Goal: Task Accomplishment & Management: Complete application form

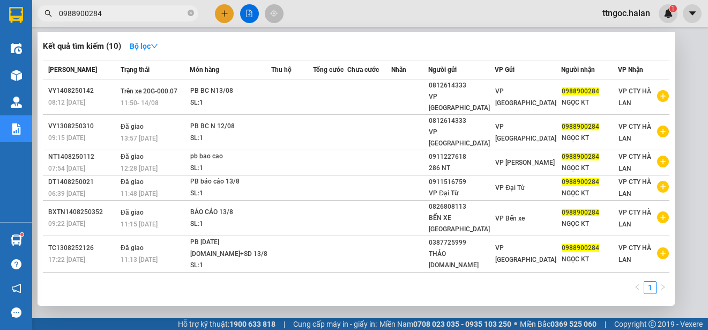
click at [119, 14] on input "0988900284" at bounding box center [122, 14] width 126 height 12
click at [112, 15] on input "0988900284" at bounding box center [122, 14] width 126 height 12
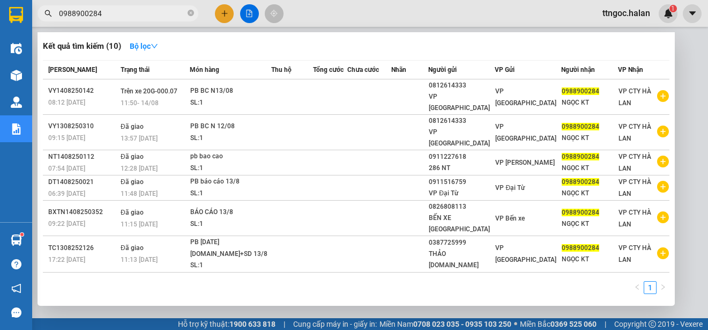
click at [112, 15] on input "0988900284" at bounding box center [122, 14] width 126 height 12
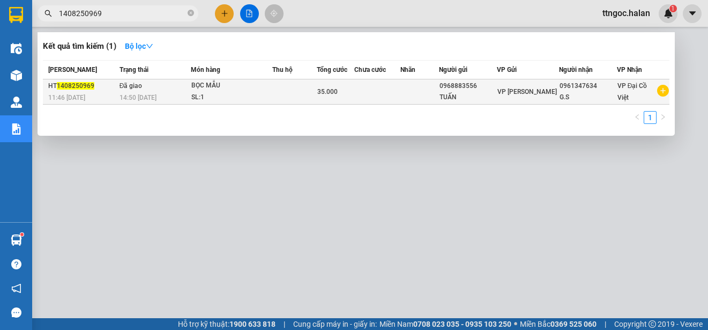
type input "1408250969"
click at [84, 86] on span "1408250969" at bounding box center [76, 86] width 38 height 8
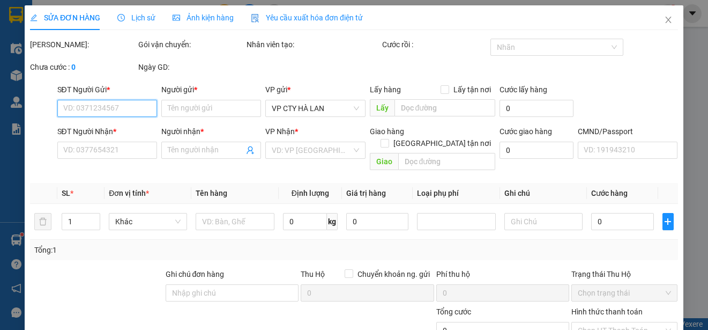
type input "0968883556"
type input "TUẤN"
type input "0961347634"
type input "G.S"
type input "35.000"
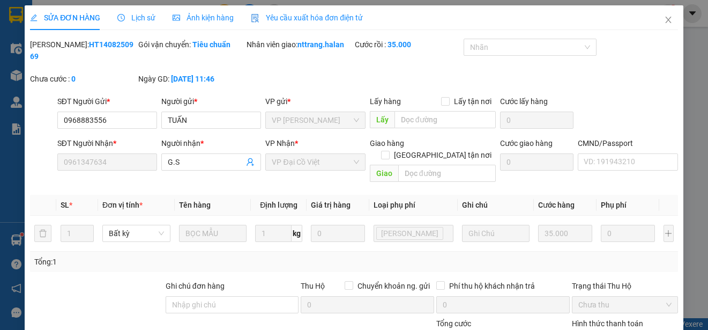
click at [332, 19] on span "Yêu cầu xuất hóa đơn điện tử" at bounding box center [307, 17] width 112 height 9
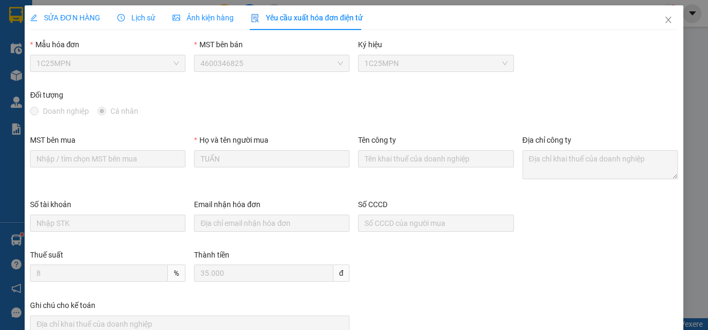
click at [123, 66] on span "1C25MPN" at bounding box center [107, 63] width 143 height 16
click at [665, 18] on icon "close" at bounding box center [668, 20] width 6 height 6
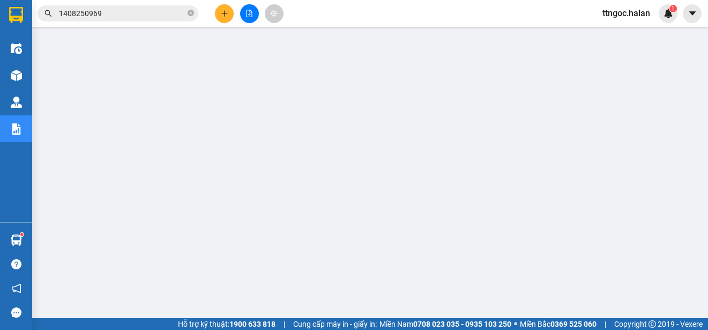
click at [105, 14] on input "1408250969" at bounding box center [122, 14] width 126 height 12
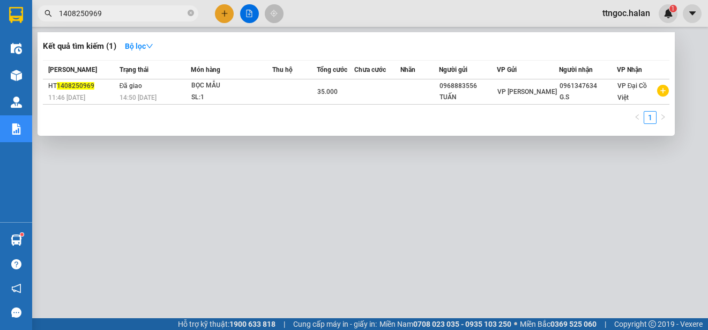
drag, startPoint x: 105, startPoint y: 14, endPoint x: 88, endPoint y: 13, distance: 16.7
click at [88, 13] on input "1408250969" at bounding box center [122, 14] width 126 height 12
click at [108, 13] on input "1408250969" at bounding box center [122, 14] width 126 height 12
click at [99, 13] on input "1408250969" at bounding box center [122, 14] width 126 height 12
drag, startPoint x: 99, startPoint y: 13, endPoint x: 84, endPoint y: 13, distance: 15.5
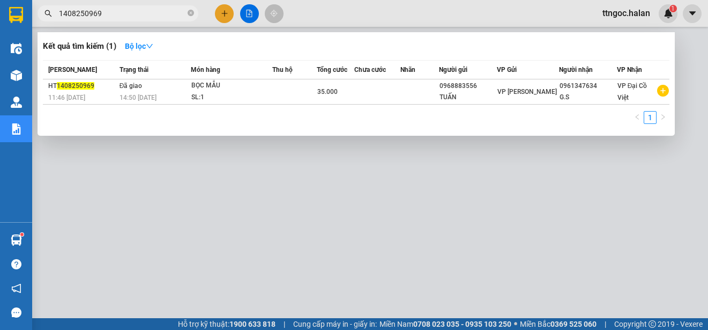
click at [84, 13] on input "1408250969" at bounding box center [122, 14] width 126 height 12
type input "1408251751"
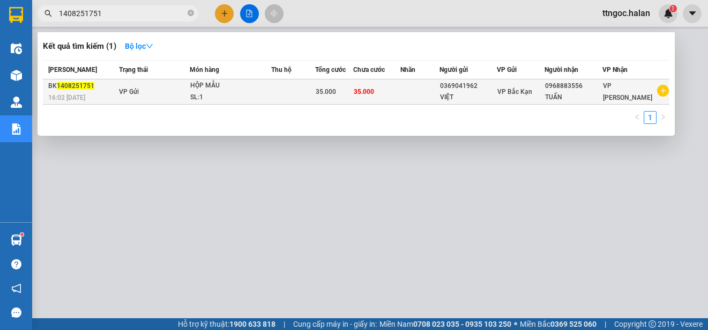
click at [92, 88] on div "BK 1408251751" at bounding box center [82, 85] width 68 height 11
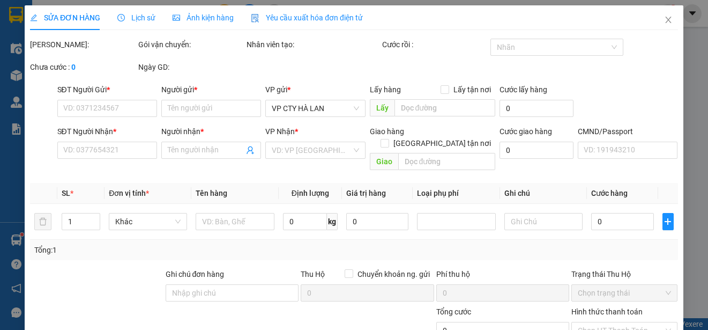
type input "0369041962"
type input "VIỆT"
type input "0968883556"
type input "TUẤN"
type input "35.000"
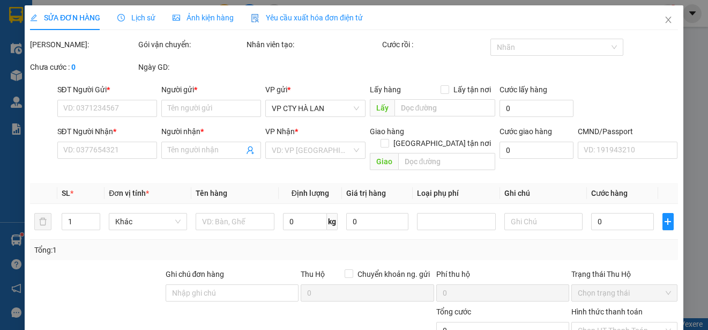
type input "35.000"
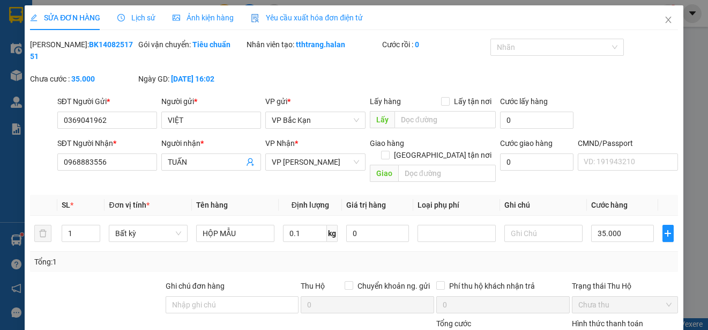
click at [297, 18] on span "Yêu cầu xuất hóa đơn điện tử" at bounding box center [307, 17] width 112 height 9
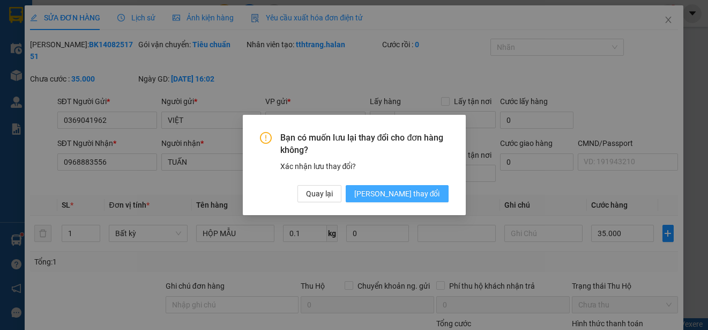
click at [409, 200] on button "[PERSON_NAME] thay đổi" at bounding box center [397, 193] width 103 height 17
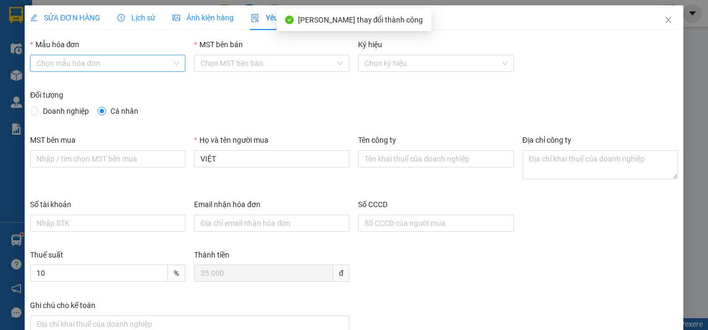
click at [130, 66] on input "Mẫu hóa đơn" at bounding box center [103, 63] width 135 height 16
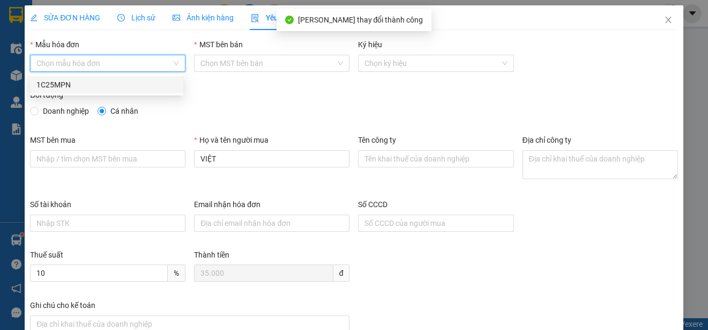
click at [63, 86] on div "1C25MPN" at bounding box center [106, 85] width 140 height 12
type input "8"
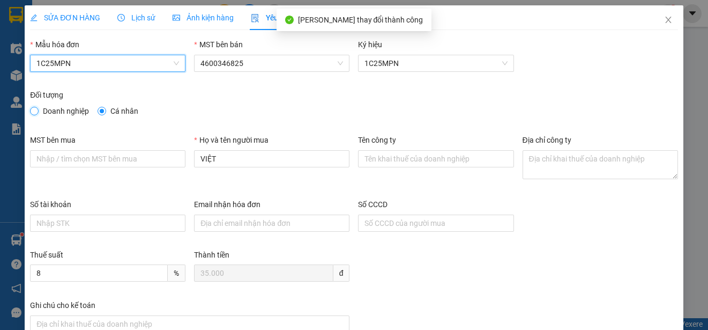
click at [33, 111] on input "Doanh nghiệp" at bounding box center [34, 111] width 8 height 8
radio input "true"
radio input "false"
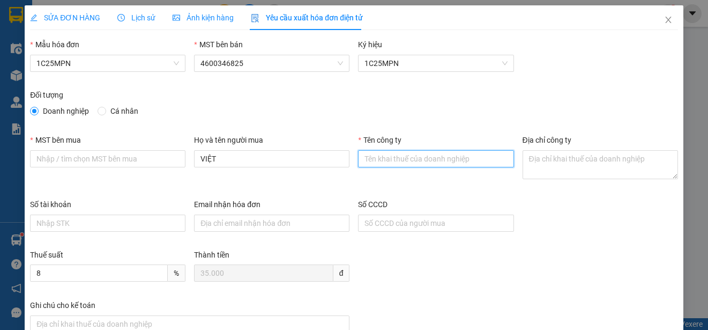
paste input "CÔNG TY TNHH THƯƠNG MẠI DỊCH VỤ Y TẾ BẠCH MAI"
type input "CÔNG TY TNHH THƯƠNG MẠI DỊCH VỤ Y TẾ BẠCH MAI"
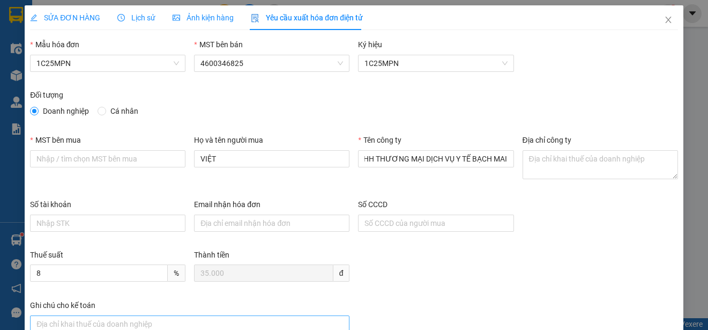
scroll to position [0, 0]
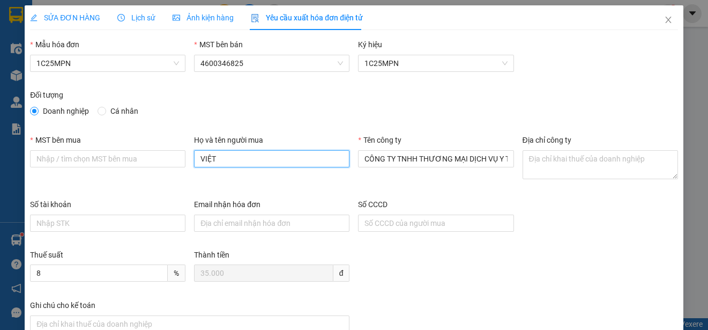
click at [221, 160] on input "VIỆT" at bounding box center [271, 158] width 155 height 17
paste input "[PERSON_NAME]"
type input "[PERSON_NAME]"
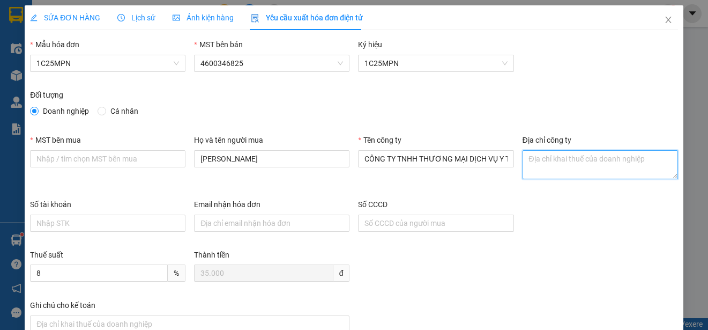
paste textarea "Số nhà [STREET_ADDRESS]"
type textarea "Số nhà [STREET_ADDRESS]"
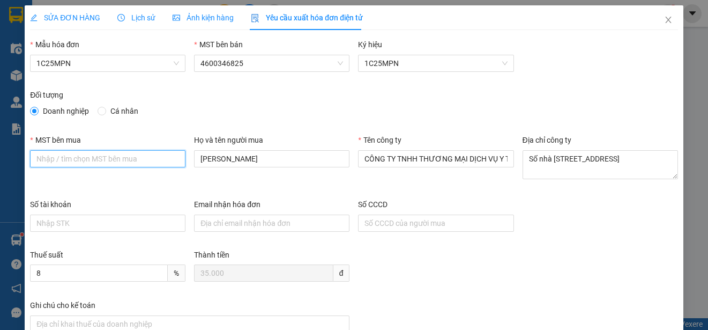
paste input "2300898187"
click at [37, 162] on input "2300898187" at bounding box center [107, 158] width 155 height 17
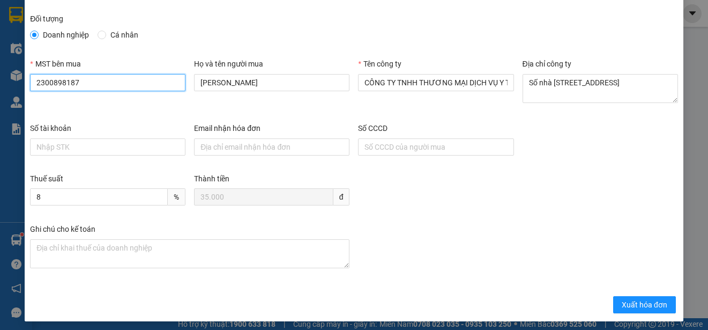
scroll to position [80, 0]
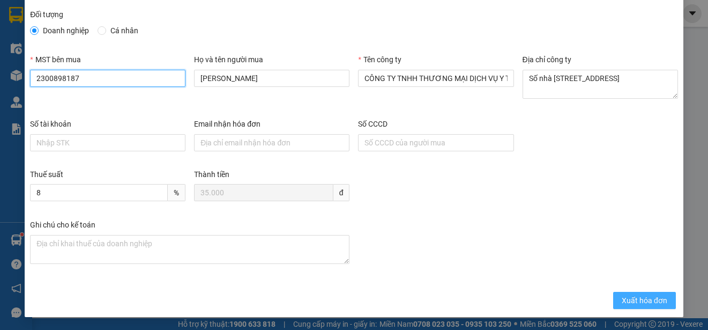
type input "2300898187"
click at [632, 299] on span "Xuất hóa đơn" at bounding box center [645, 300] width 46 height 12
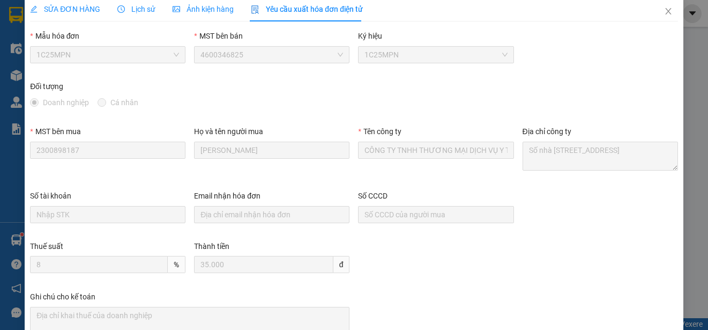
scroll to position [0, 0]
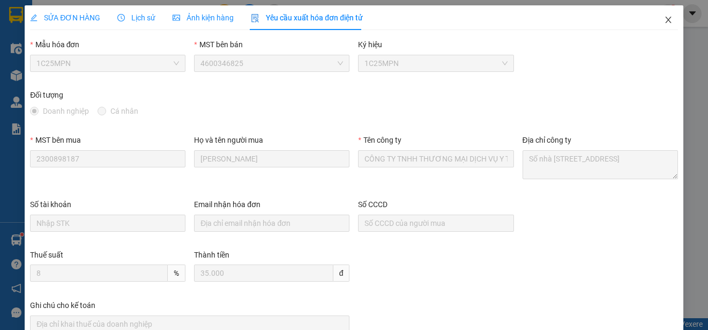
click at [664, 19] on icon "close" at bounding box center [668, 20] width 9 height 9
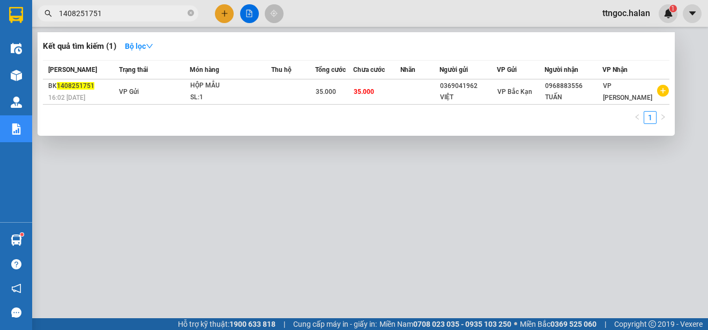
click at [101, 18] on input "1408251751" at bounding box center [122, 14] width 126 height 12
drag, startPoint x: 100, startPoint y: 14, endPoint x: 84, endPoint y: 12, distance: 15.7
click at [84, 12] on input "1408251751" at bounding box center [122, 14] width 126 height 12
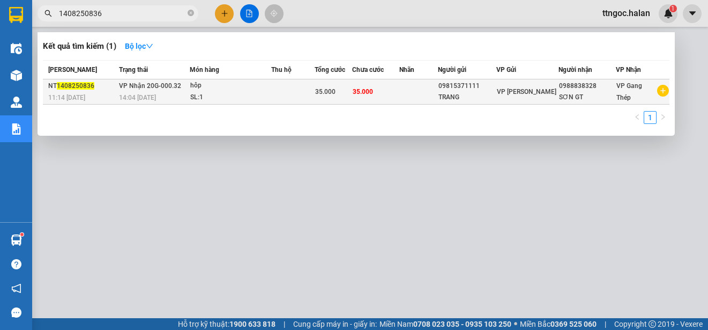
type input "1408250836"
click at [128, 92] on div "14:04 [DATE]" at bounding box center [154, 98] width 71 height 12
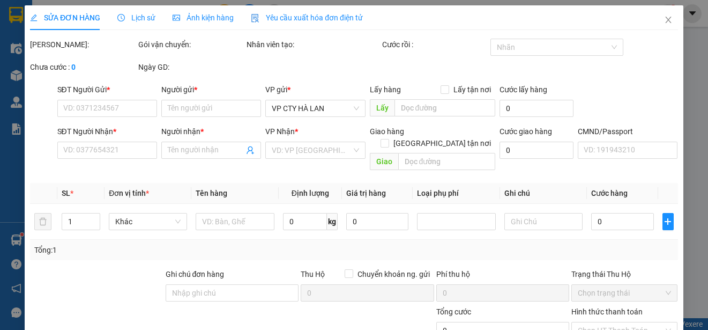
type input "09815371111"
type input "TRANG"
type input "0988838328"
type input "SƠN GT"
type input "35.000"
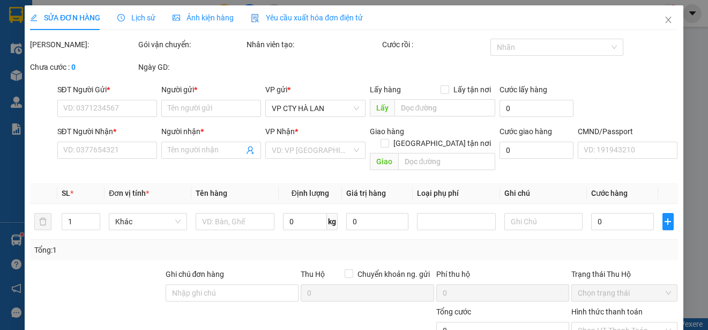
type input "35.000"
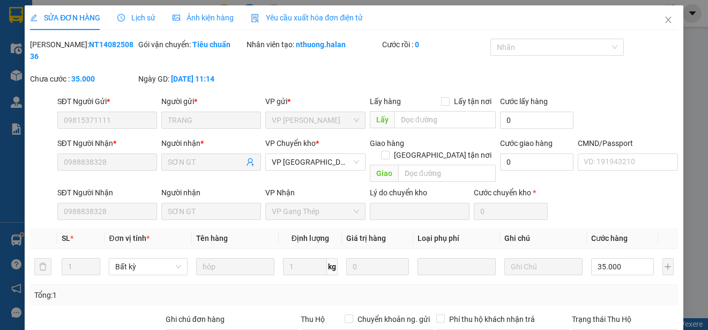
click at [297, 17] on span "Yêu cầu xuất hóa đơn điện tử" at bounding box center [307, 17] width 112 height 9
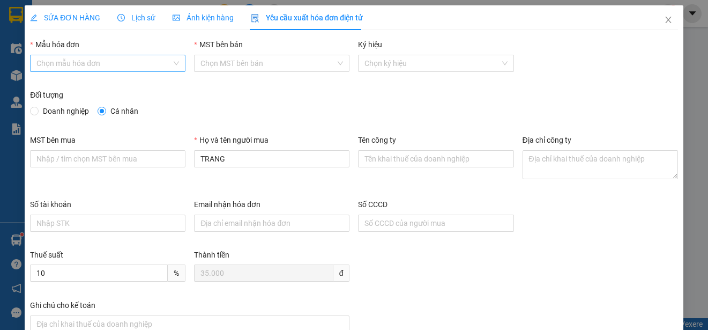
click at [88, 63] on input "Mẫu hóa đơn" at bounding box center [103, 63] width 135 height 16
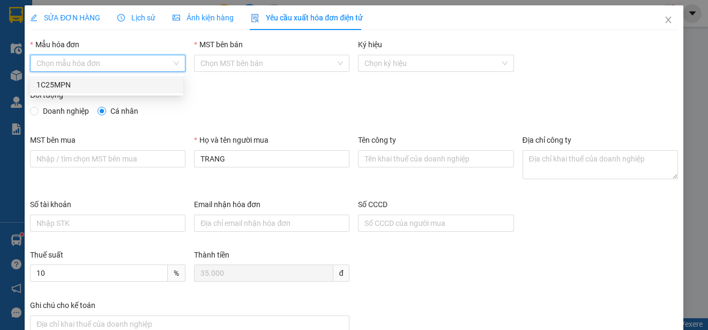
click at [62, 85] on div "1C25MPN" at bounding box center [106, 85] width 140 height 12
type input "8"
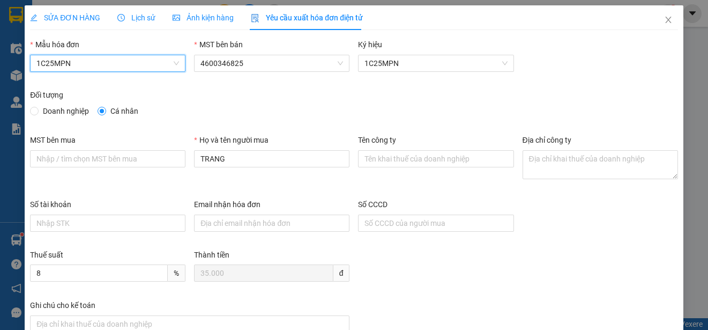
click at [42, 109] on span "Doanh nghiệp" at bounding box center [66, 111] width 55 height 12
click at [38, 109] on input "Doanh nghiệp" at bounding box center [34, 111] width 8 height 8
radio input "true"
radio input "false"
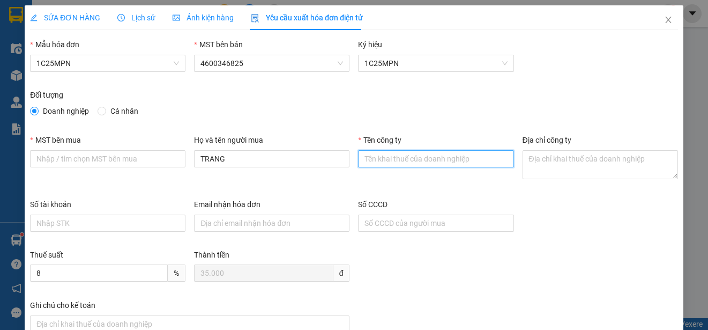
paste input "CÔNG TY TNHH DỊCH VỤ PHÂN PHỐI TỔNG HỢP LỘC PHÚ TÀI"
type input "CÔNG TY TNHH DỊCH VỤ PHÂN PHỐI TỔNG HỢP LỘC PHÚ TÀI"
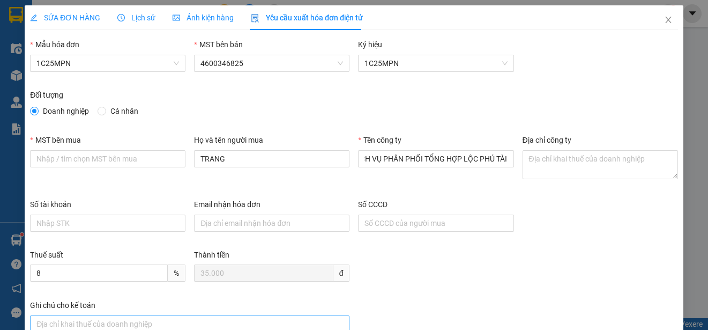
scroll to position [0, 0]
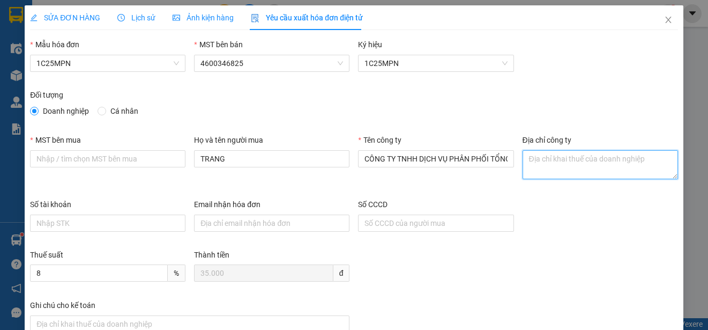
paste textarea "SN 42- Ngõ 593/1- Đ. Cách mạng tháng 8 - Tổ 2, Phường Gia Sàng, Tỉnh [GEOGRAPHI…"
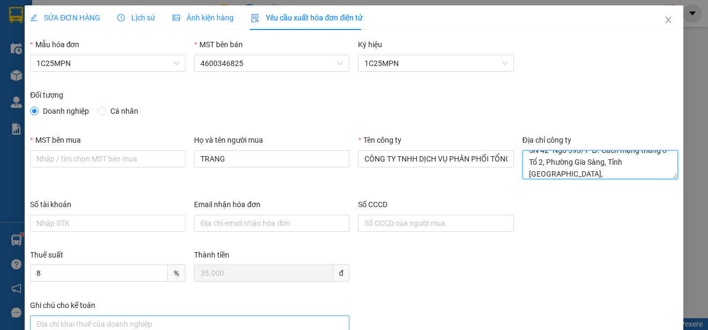
type textarea "SN 42- Ngõ 593/1- Đ. Cách mạng tháng 8 - Tổ 2, Phường Gia Sàng, Tỉnh [GEOGRAPHI…"
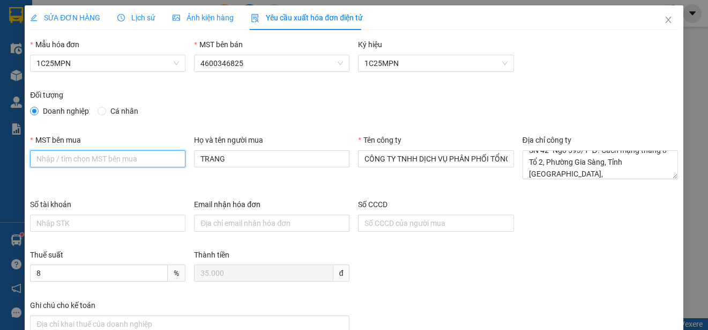
paste input "4601603810"
click at [35, 160] on input "4601603810" at bounding box center [107, 158] width 155 height 17
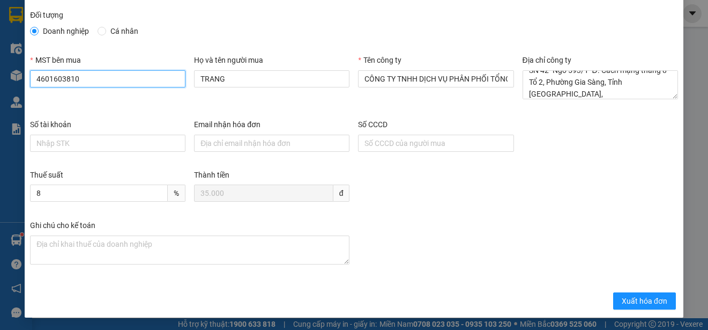
scroll to position [80, 0]
type input "4601603810"
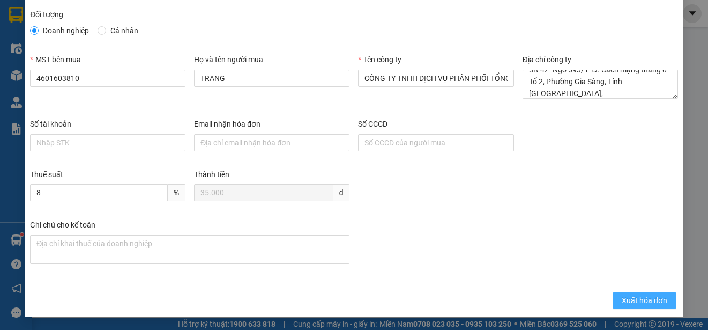
click at [638, 296] on span "Xuất hóa đơn" at bounding box center [645, 300] width 46 height 12
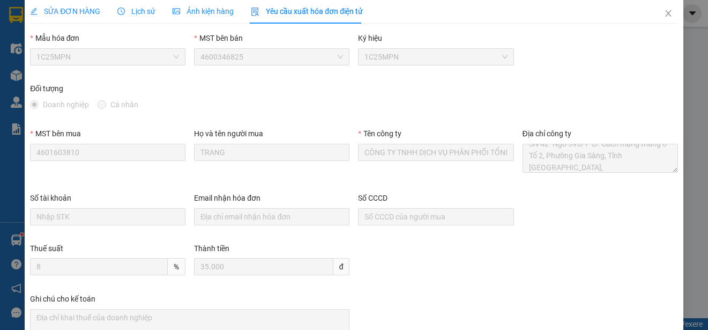
scroll to position [0, 0]
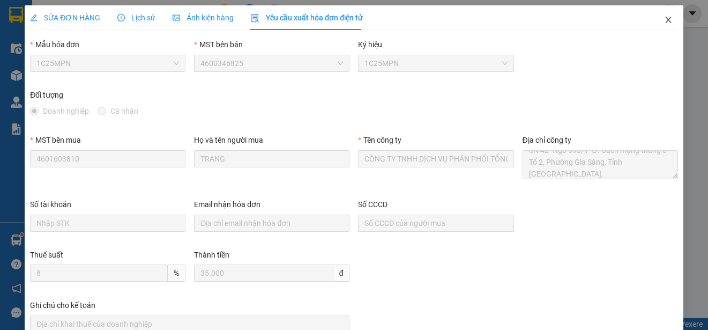
click at [664, 18] on icon "close" at bounding box center [668, 20] width 9 height 9
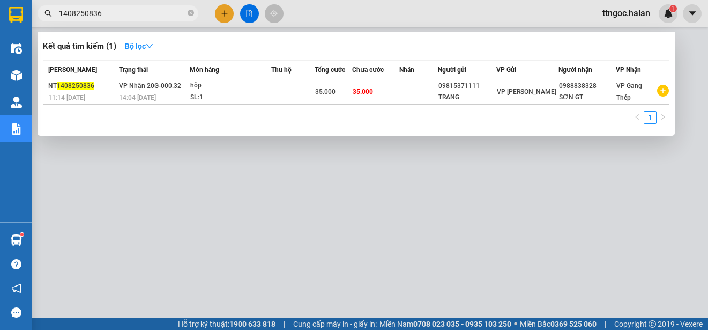
drag, startPoint x: 108, startPoint y: 14, endPoint x: 89, endPoint y: 11, distance: 19.0
click at [89, 11] on input "1408250836" at bounding box center [122, 14] width 126 height 12
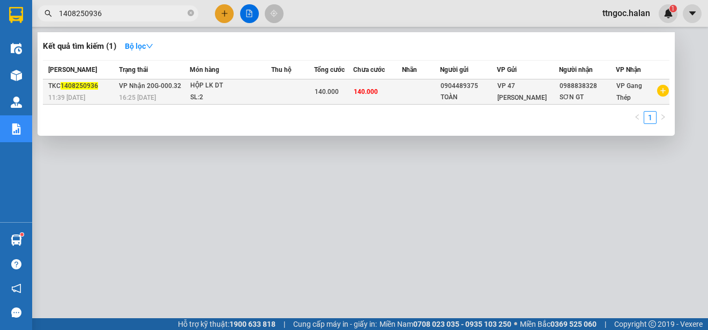
type input "1408250936"
click at [65, 88] on span "1408250936" at bounding box center [80, 86] width 38 height 8
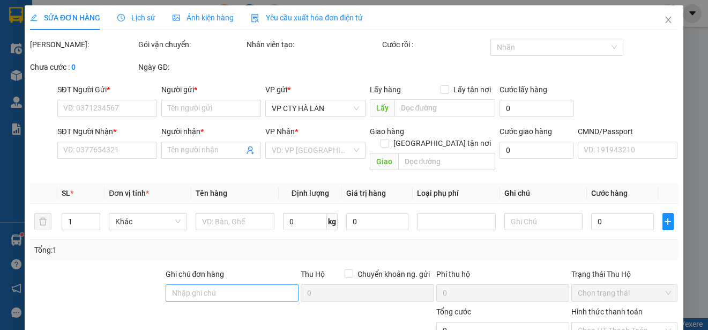
type input "0904489375"
type input "TOÀN"
type input "0988838328"
type input "SƠN GT"
type input "140.000"
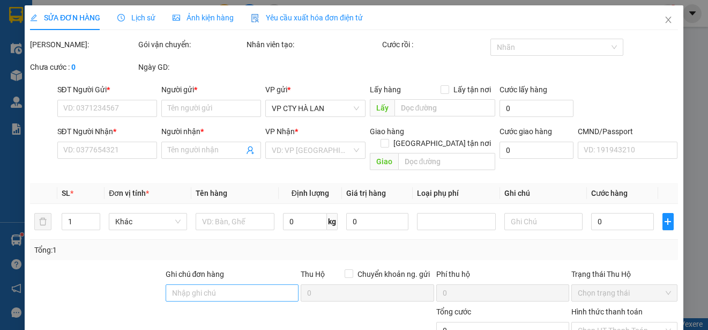
type input "140.000"
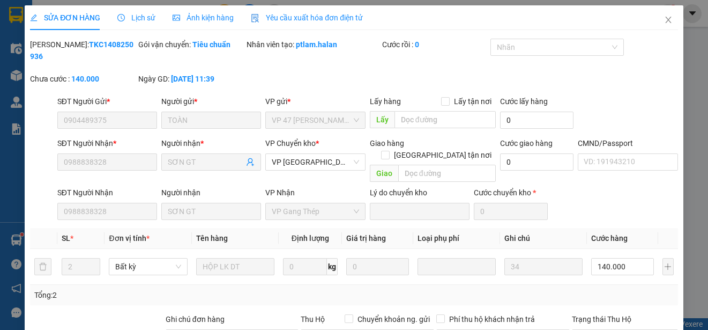
click at [322, 18] on span "Yêu cầu xuất hóa đơn điện tử" at bounding box center [307, 17] width 112 height 9
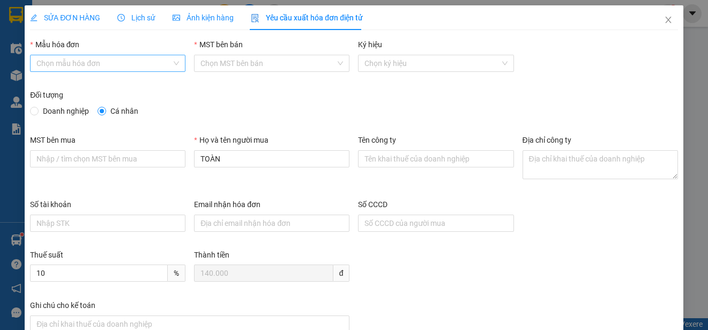
click at [90, 59] on input "Mẫu hóa đơn" at bounding box center [103, 63] width 135 height 16
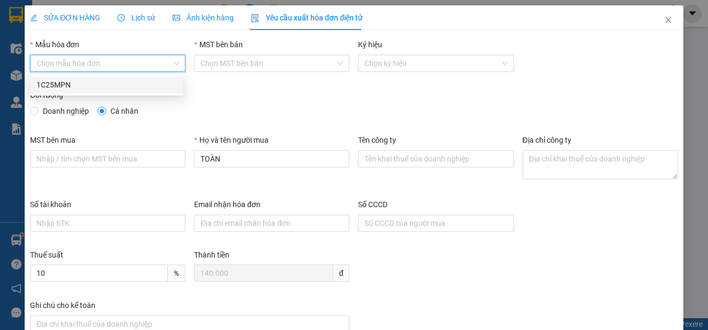
click at [50, 85] on div "1C25MPN" at bounding box center [106, 85] width 140 height 12
type input "8"
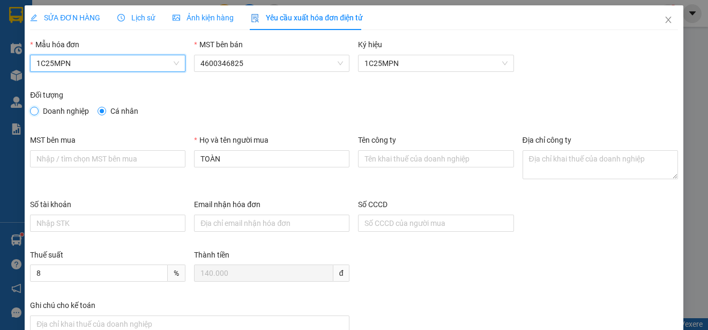
click at [31, 110] on input "Doanh nghiệp" at bounding box center [34, 111] width 8 height 8
radio input "true"
radio input "false"
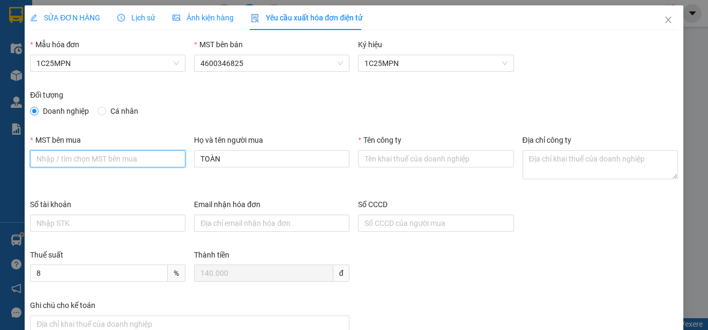
paste input "4601603810"
click at [36, 160] on input "4601603810" at bounding box center [107, 158] width 155 height 17
type input "4601603810"
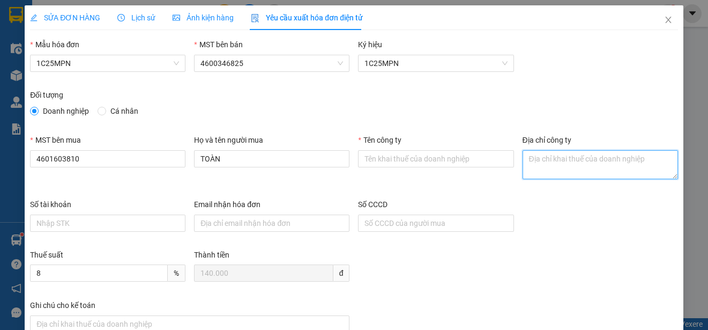
paste textarea "SN 42- Ngõ 593/1- Đ. Cách mạng tháng 8 - Tổ 2, Phường Gia Sàng, Tỉnh [GEOGRAPHI…"
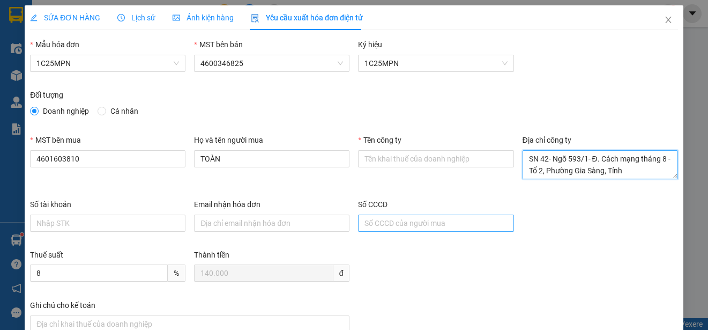
scroll to position [9, 0]
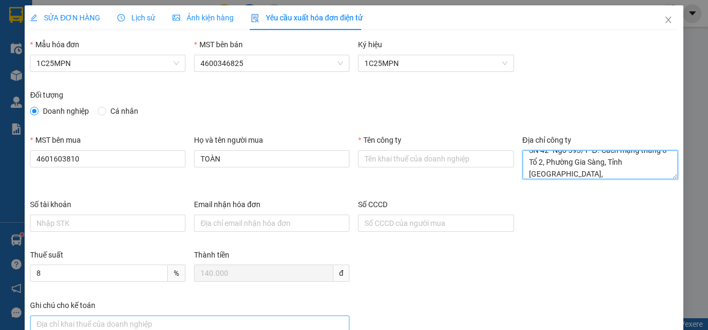
type textarea "SN 42- Ngõ 593/1- Đ. Cách mạng tháng 8 - Tổ 2, Phường Gia Sàng, Tỉnh [GEOGRAPHI…"
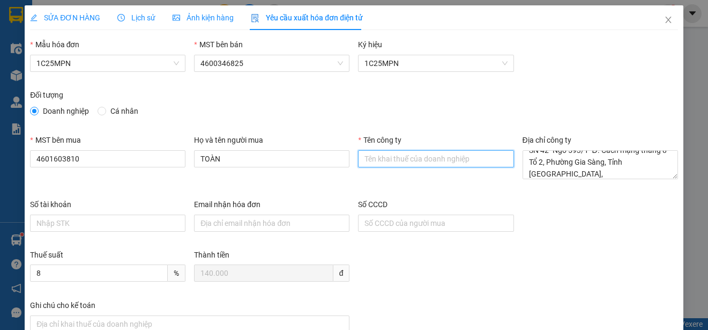
paste input "CÔNG TY TNHH DỊCH VỤ PHÂN PHỐI TỔNG HỢP LỘC PHÚ TÀI"
type input "CÔNG TY TNHH DỊCH VỤ PHÂN PHỐI TỔNG HỢP LỘC PHÚ TÀI"
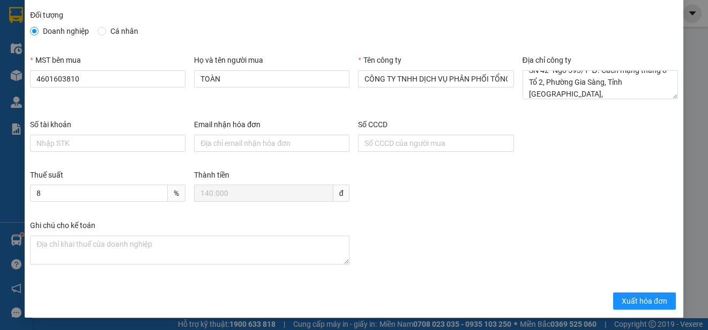
scroll to position [80, 0]
click at [632, 295] on span "Xuất hóa đơn" at bounding box center [645, 300] width 46 height 12
